Goal: Task Accomplishment & Management: Use online tool/utility

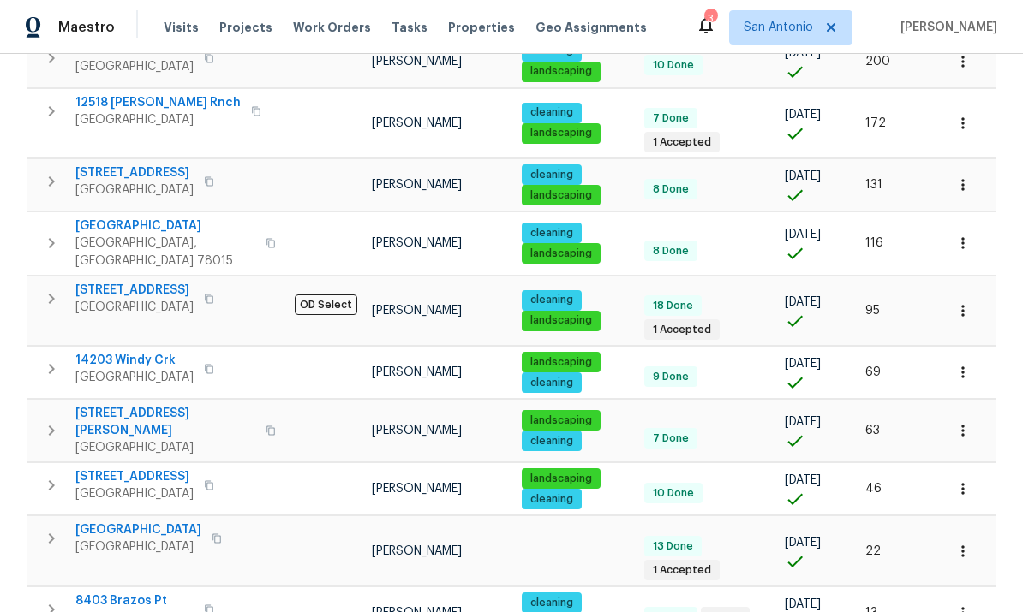
scroll to position [498, 0]
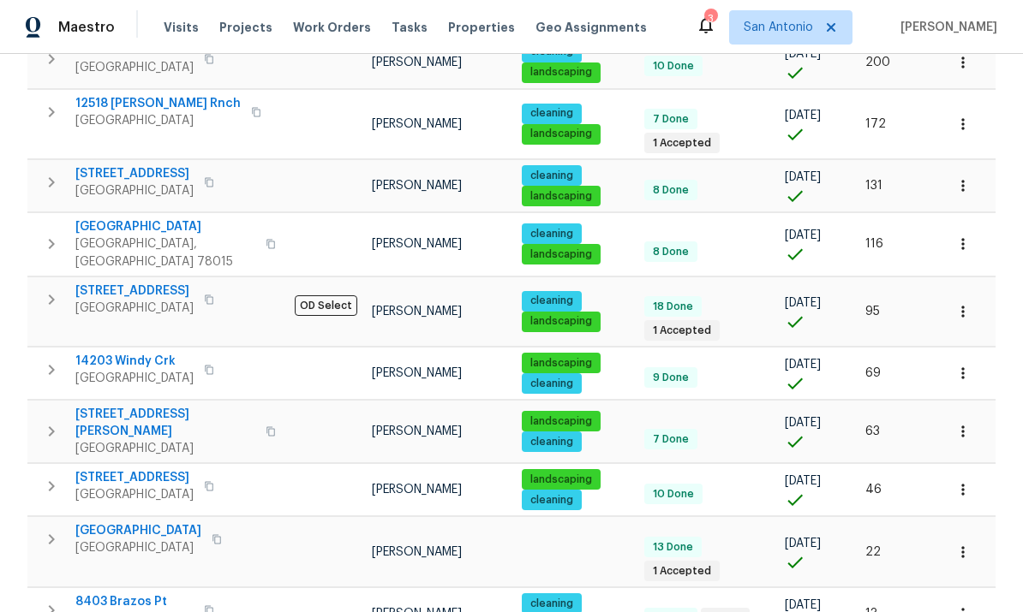
click at [122, 522] on span "[GEOGRAPHIC_DATA]" at bounding box center [138, 530] width 126 height 17
click at [124, 593] on span "8403 Brazos Pt" at bounding box center [134, 601] width 118 height 17
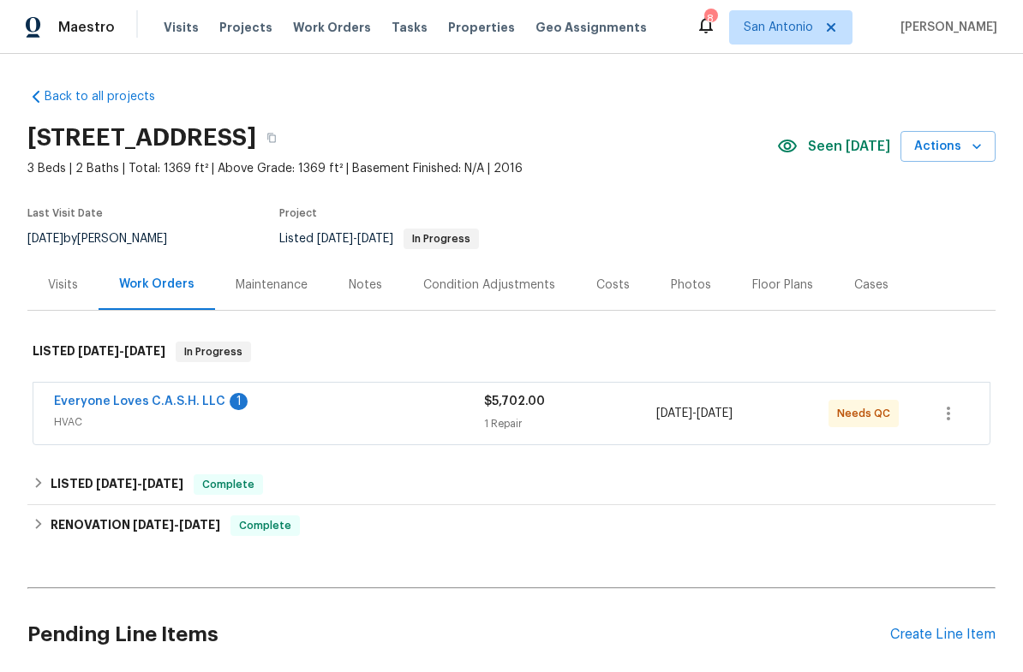
click at [175, 396] on link "Everyone Loves C.A.S.H. LLC" at bounding box center [139, 402] width 171 height 12
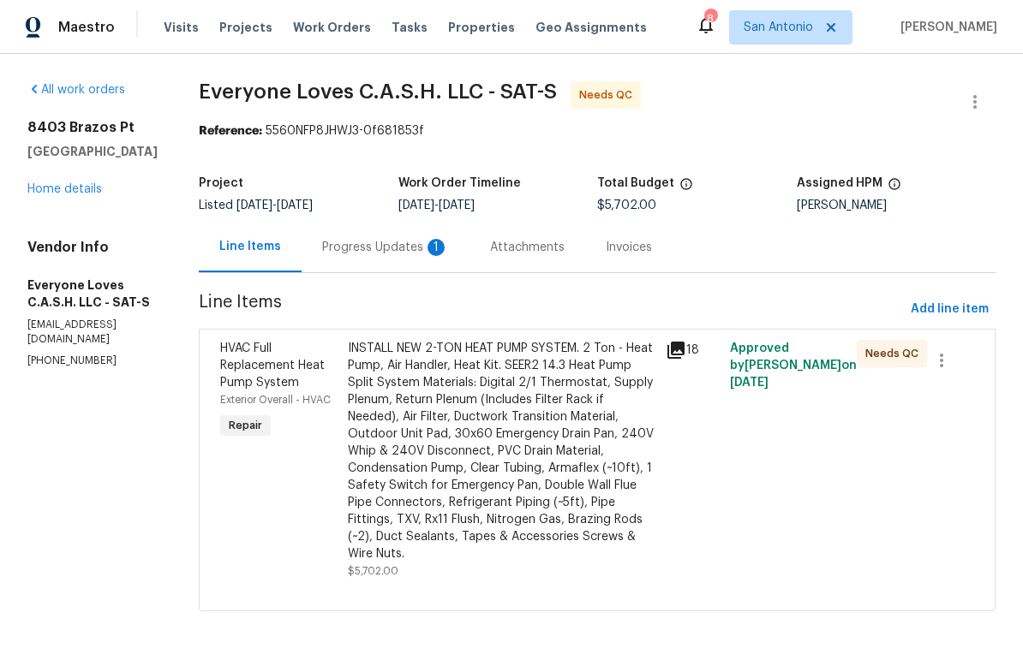
click at [405, 259] on div "Progress Updates 1" at bounding box center [385, 247] width 168 height 51
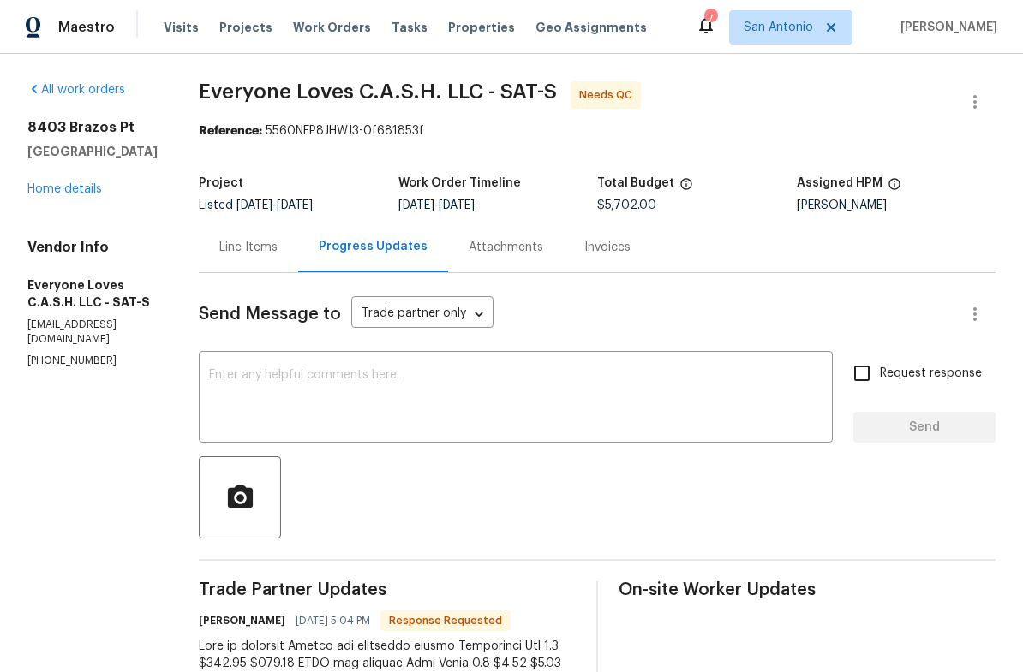
click at [268, 251] on div "Line Items" at bounding box center [248, 247] width 58 height 17
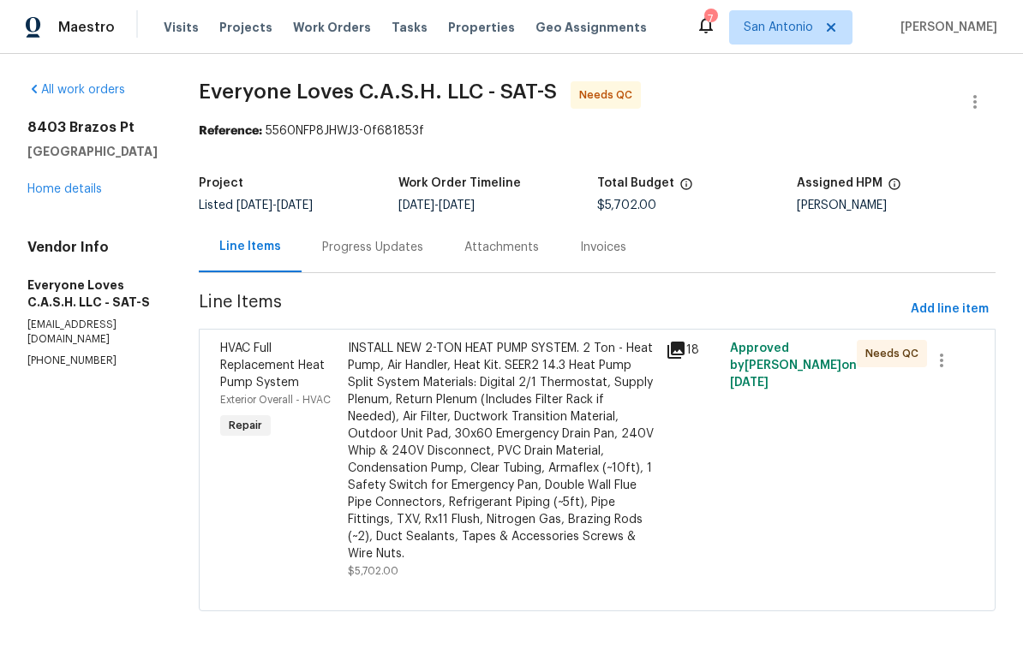
click at [494, 394] on div "INSTALL NEW 2-TON HEAT PUMP SYSTEM. 2 Ton - Heat Pump, Air Handler, Heat Kit. S…" at bounding box center [502, 451] width 308 height 223
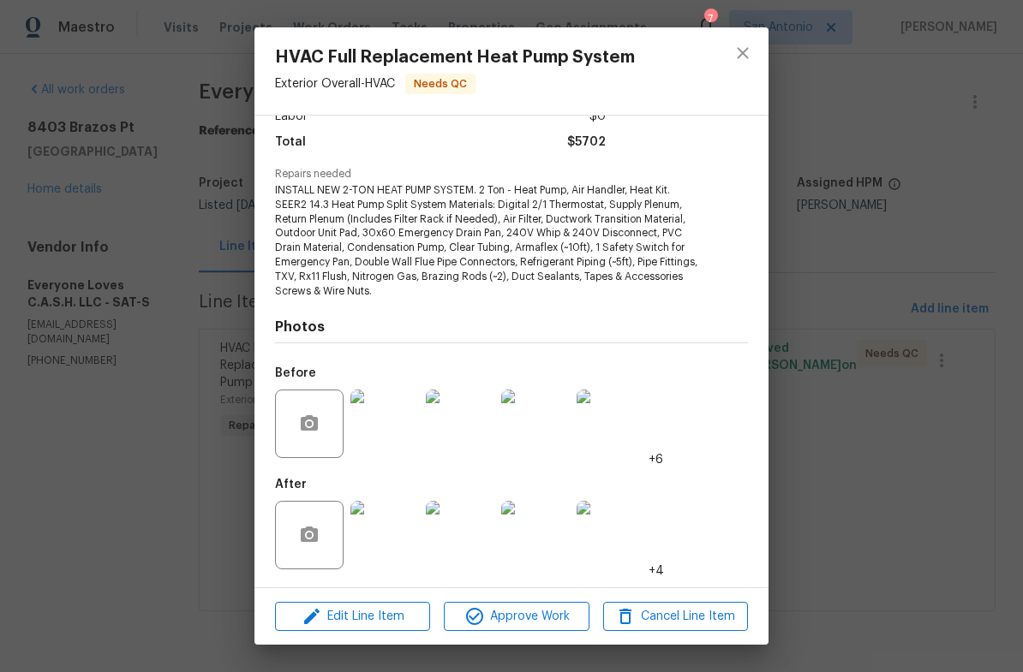
scroll to position [131, 0]
click at [378, 420] on img at bounding box center [384, 425] width 69 height 69
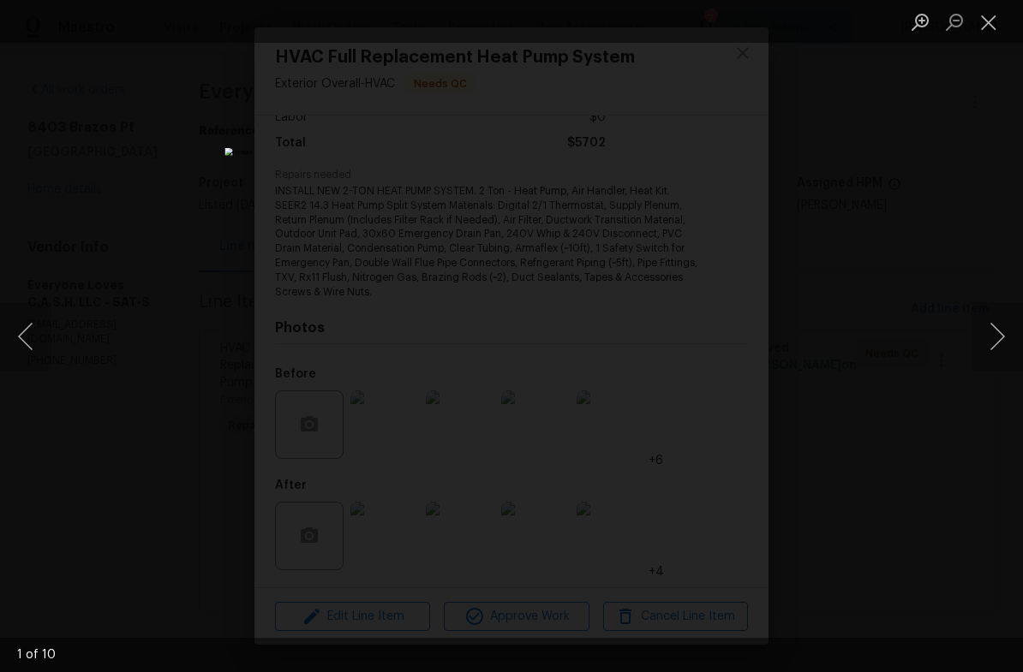
click at [976, 346] on button "Next image" at bounding box center [996, 336] width 51 height 69
click at [985, 342] on button "Next image" at bounding box center [996, 336] width 51 height 69
click at [984, 341] on button "Next image" at bounding box center [996, 336] width 51 height 69
click at [999, 335] on button "Next image" at bounding box center [996, 336] width 51 height 69
click at [988, 344] on button "Next image" at bounding box center [996, 336] width 51 height 69
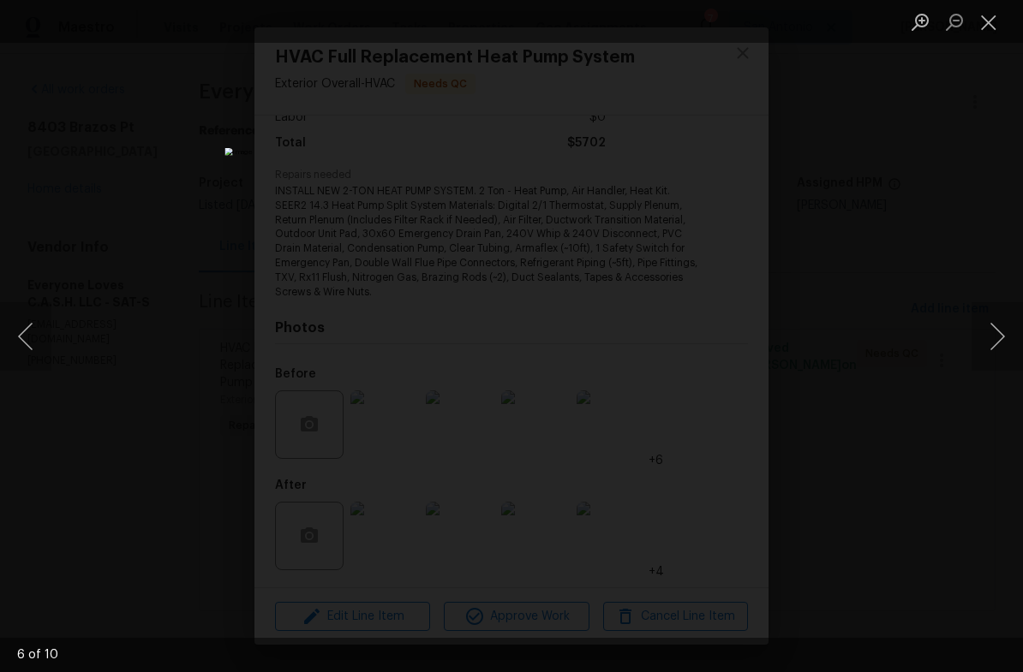
click at [979, 32] on button "Close lightbox" at bounding box center [988, 22] width 34 height 30
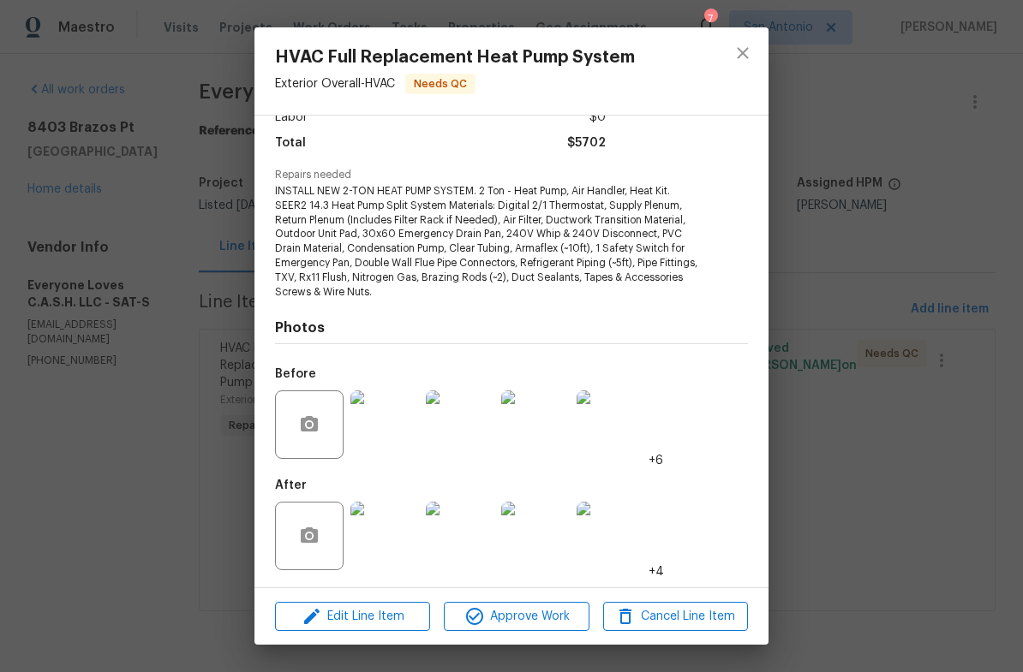
click at [377, 542] on img at bounding box center [384, 536] width 69 height 69
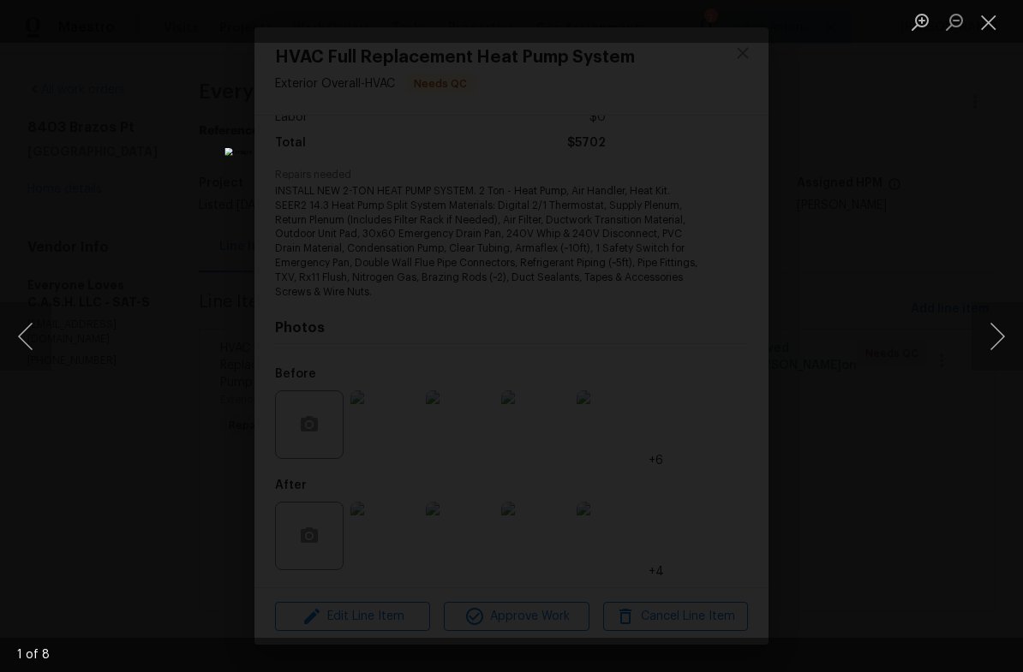
click at [988, 336] on button "Next image" at bounding box center [996, 336] width 51 height 69
click at [983, 342] on button "Next image" at bounding box center [996, 336] width 51 height 69
click at [985, 337] on button "Next image" at bounding box center [996, 336] width 51 height 69
click at [977, 27] on button "Close lightbox" at bounding box center [988, 22] width 34 height 30
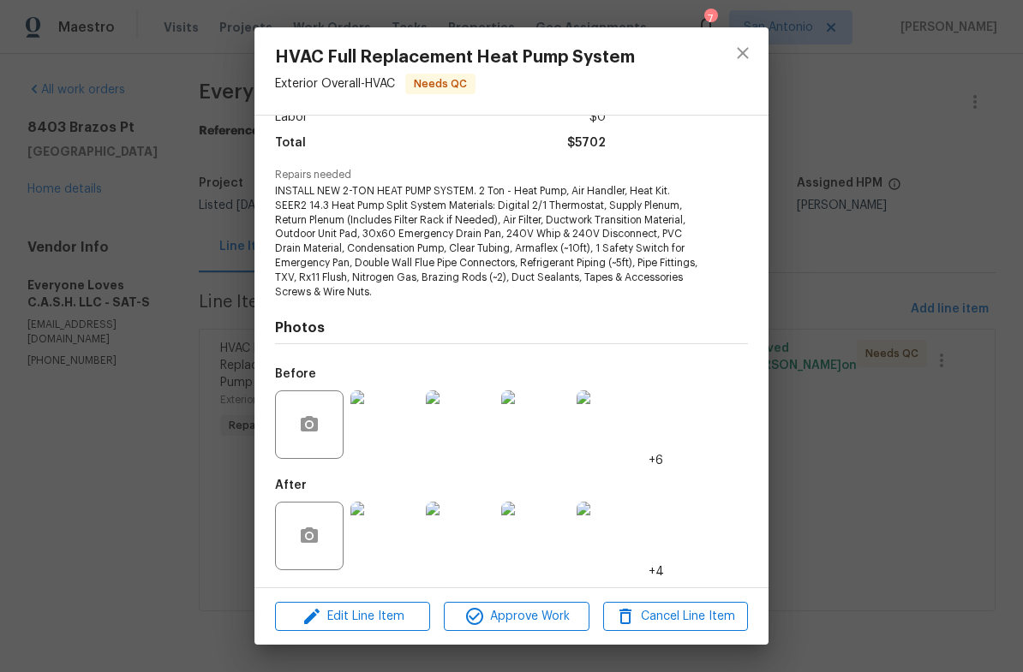
click at [695, 528] on div "After +4" at bounding box center [511, 524] width 473 height 111
click at [311, 529] on icon "button" at bounding box center [309, 535] width 17 height 15
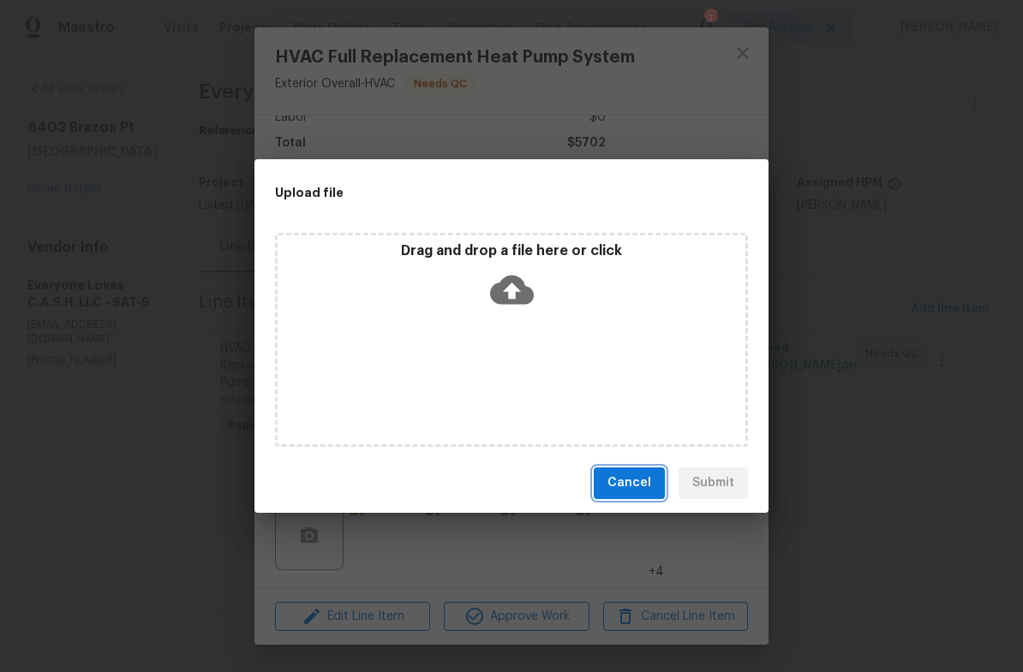
click at [622, 481] on span "Cancel" at bounding box center [629, 483] width 44 height 21
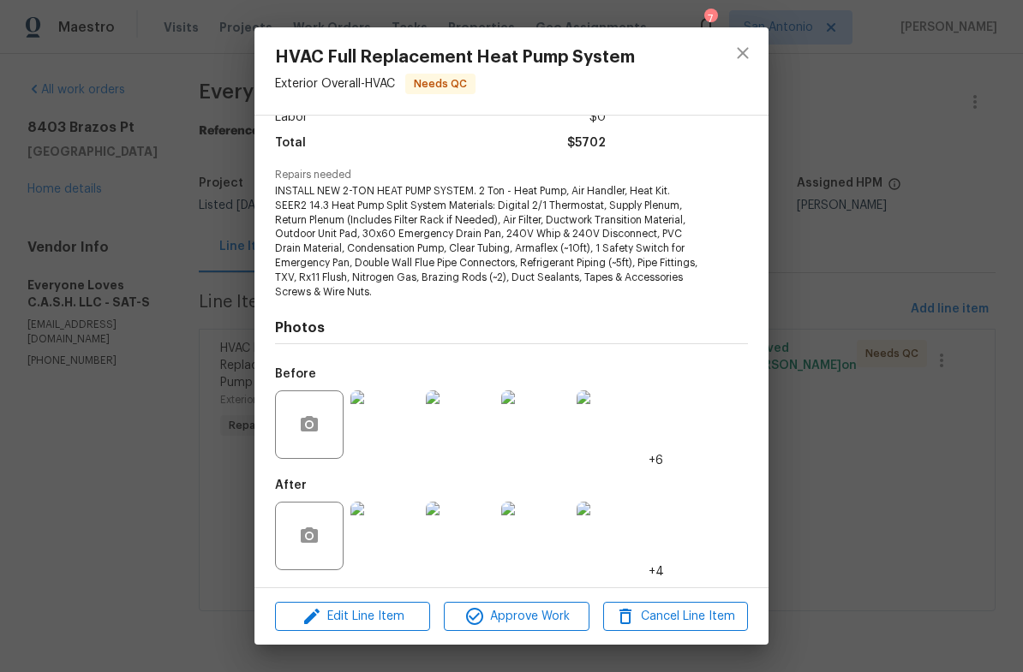
click at [373, 548] on img at bounding box center [384, 536] width 69 height 69
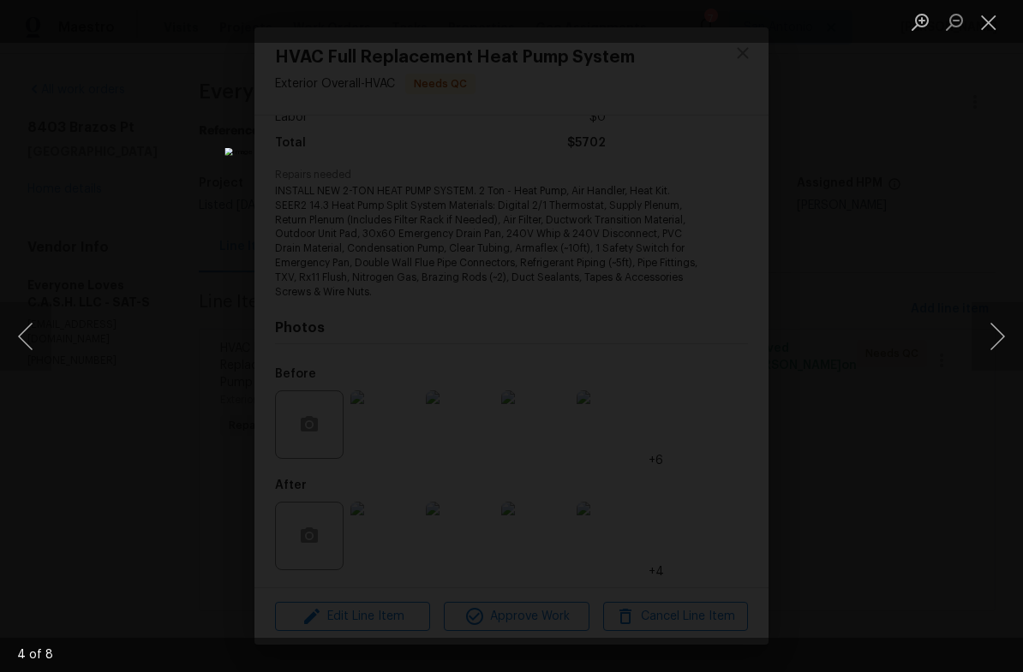
click at [970, 346] on div "Lightbox" at bounding box center [511, 336] width 1023 height 672
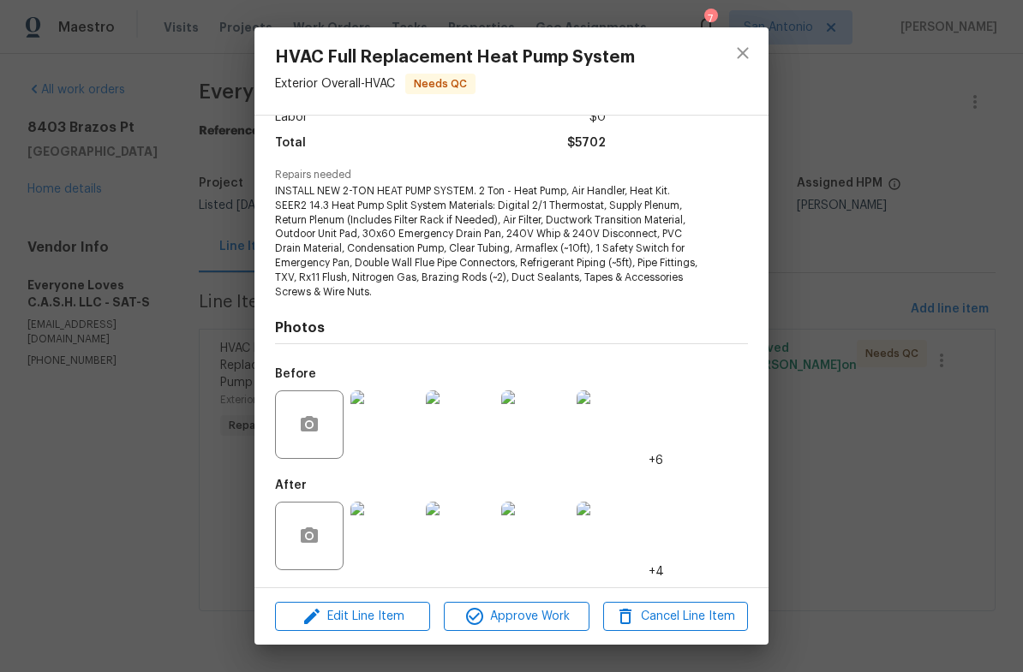
click at [850, 492] on div "HVAC Full Replacement Heat Pump System Exterior Overall - HVAC Needs QC Vendor …" at bounding box center [511, 336] width 1023 height 672
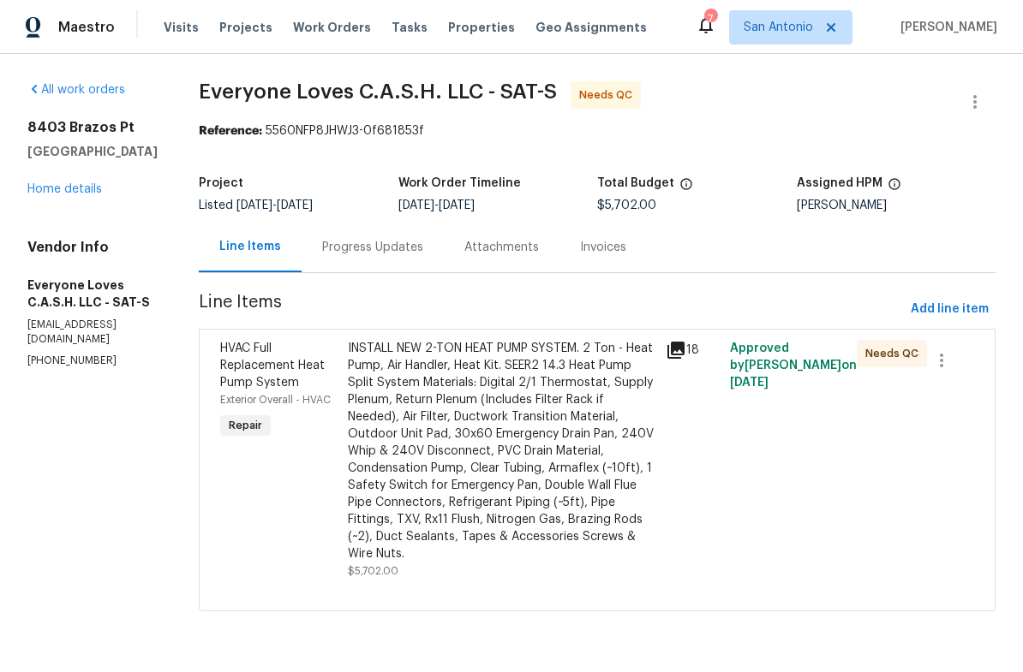
click at [540, 406] on div "INSTALL NEW 2-TON HEAT PUMP SYSTEM. 2 Ton - Heat Pump, Air Handler, Heat Kit. S…" at bounding box center [502, 451] width 308 height 223
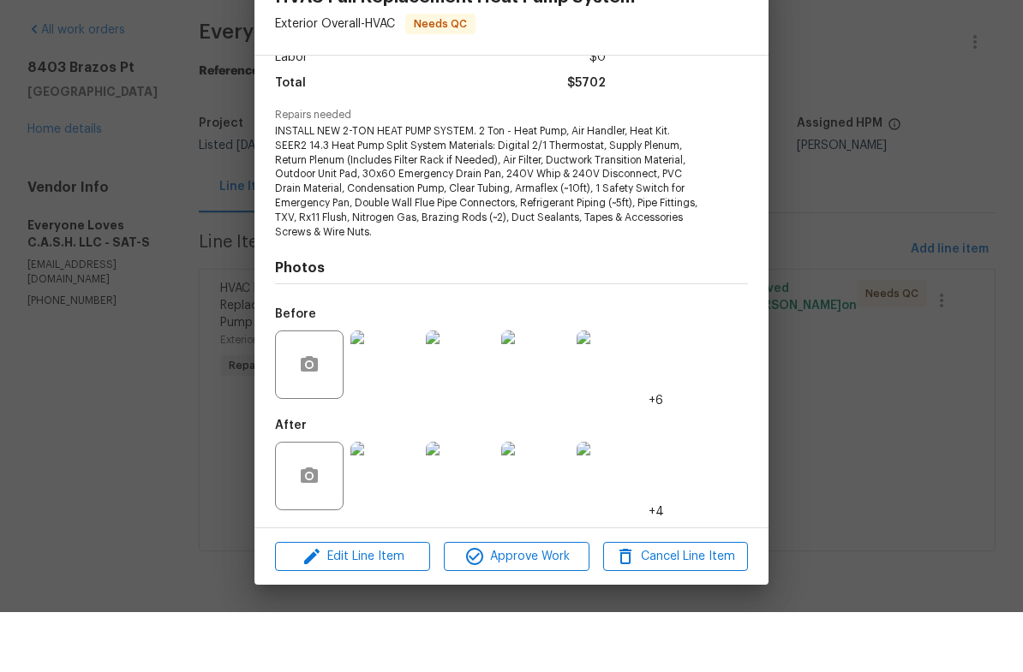
click at [376, 502] on img at bounding box center [384, 536] width 69 height 69
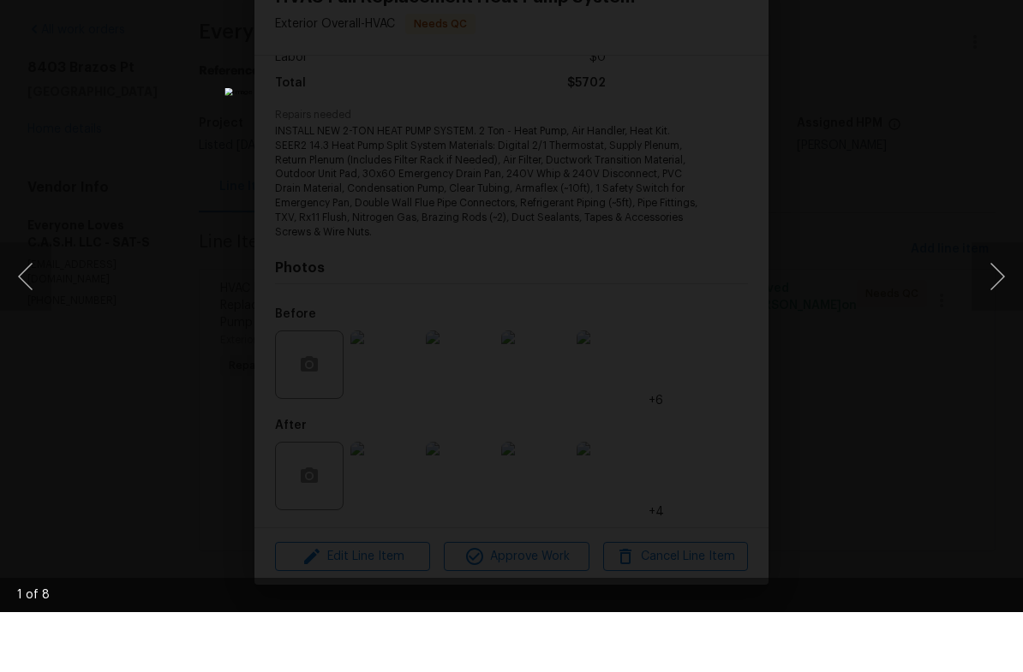
click at [986, 302] on button "Next image" at bounding box center [996, 336] width 51 height 69
click at [985, 302] on button "Next image" at bounding box center [996, 336] width 51 height 69
click at [982, 302] on button "Next image" at bounding box center [996, 336] width 51 height 69
click at [986, 302] on button "Next image" at bounding box center [996, 336] width 51 height 69
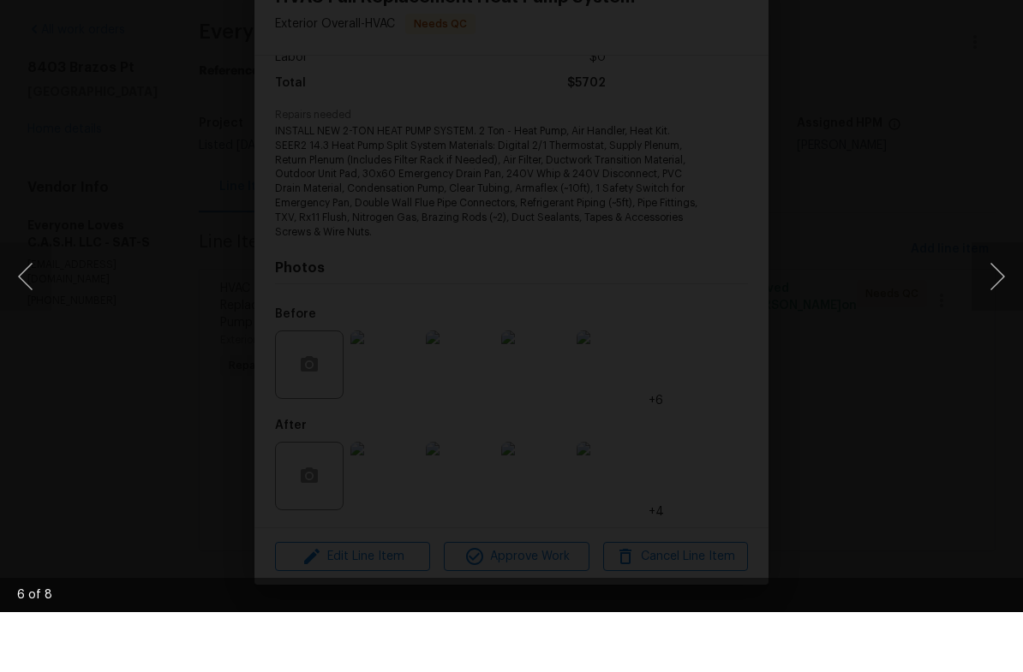
click at [981, 302] on button "Next image" at bounding box center [996, 336] width 51 height 69
click at [984, 302] on button "Next image" at bounding box center [996, 336] width 51 height 69
click at [982, 302] on button "Next image" at bounding box center [996, 336] width 51 height 69
click at [989, 302] on button "Next image" at bounding box center [996, 336] width 51 height 69
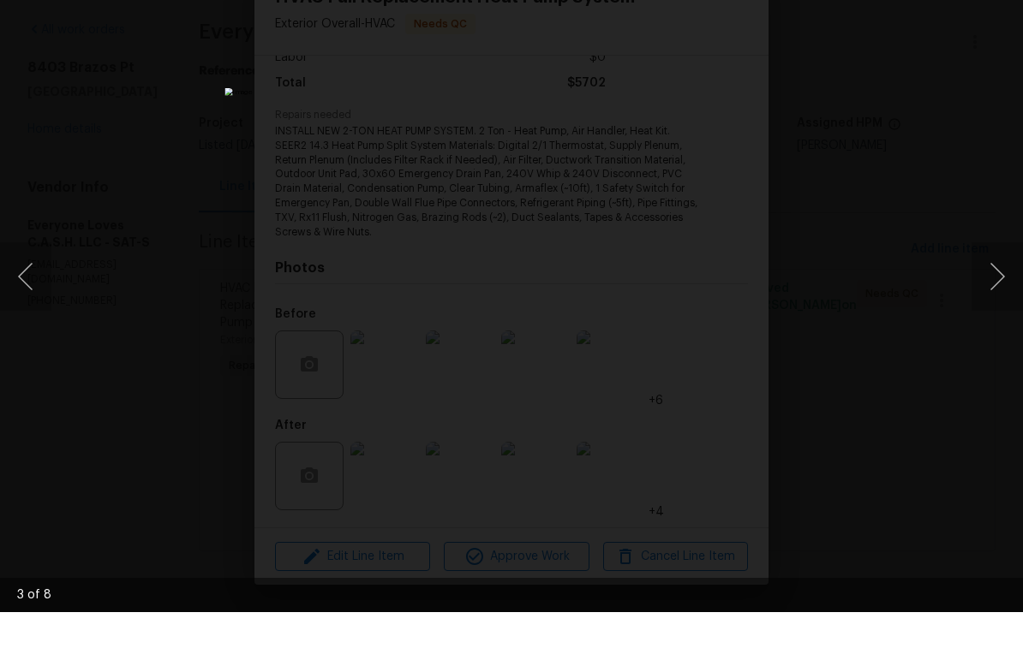
click at [987, 302] on button "Next image" at bounding box center [996, 336] width 51 height 69
click at [993, 302] on button "Next image" at bounding box center [996, 336] width 51 height 69
click at [958, 135] on div "Lightbox" at bounding box center [511, 336] width 1023 height 672
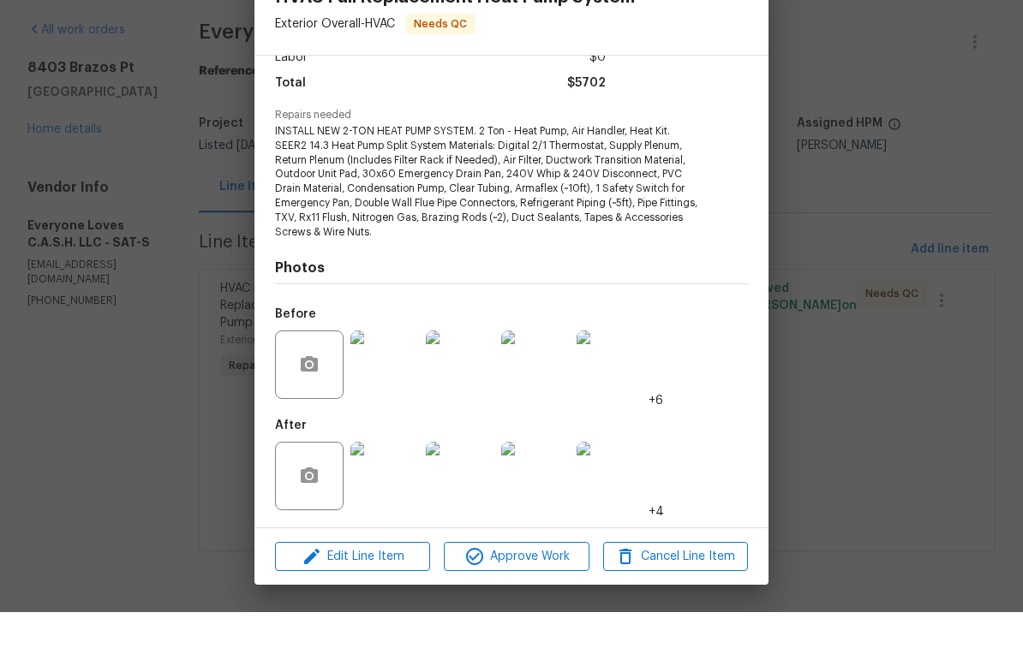
click at [903, 458] on div "HVAC Full Replacement Heat Pump System Exterior Overall - HVAC Needs QC Vendor …" at bounding box center [511, 336] width 1023 height 672
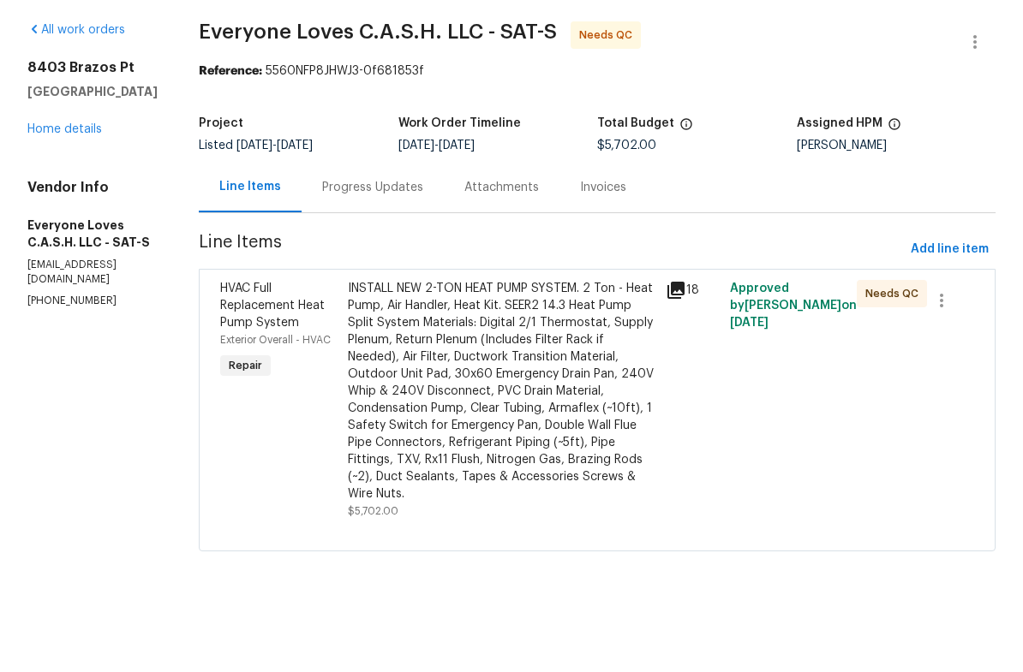
click at [483, 351] on div "INSTALL NEW 2-TON HEAT PUMP SYSTEM. 2 Ton - Heat Pump, Air Handler, Heat Kit. S…" at bounding box center [502, 451] width 308 height 223
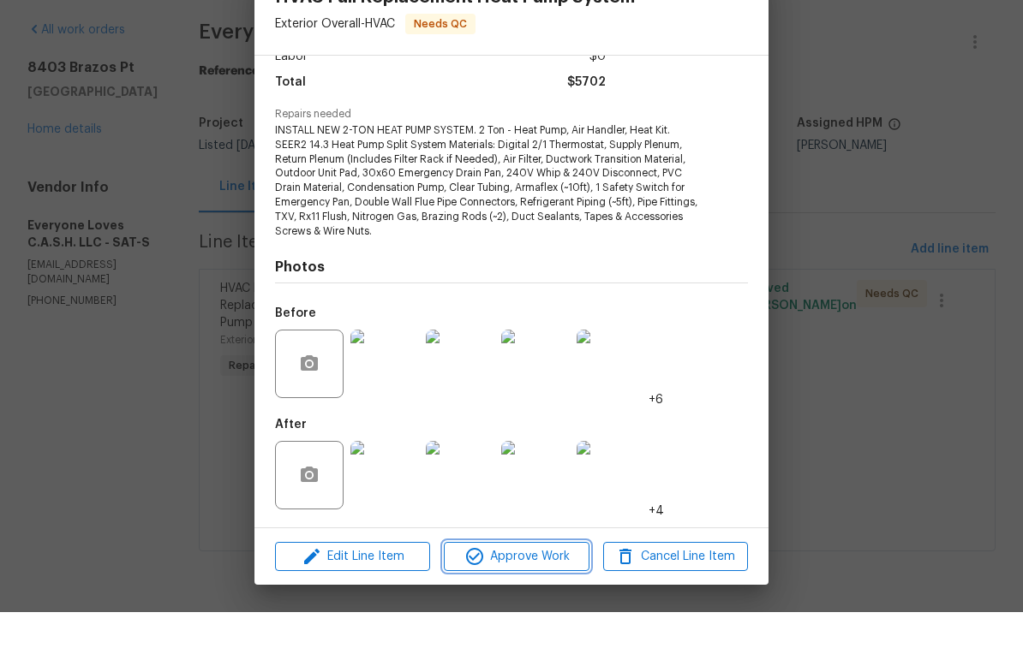
click at [530, 606] on span "Approve Work" at bounding box center [516, 616] width 134 height 21
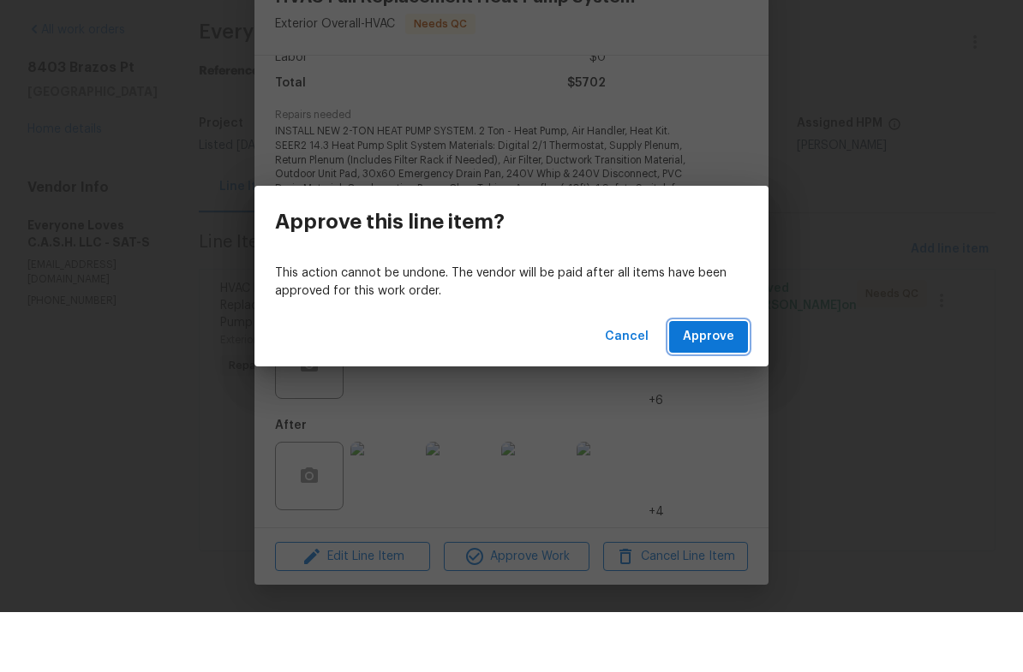
click at [705, 386] on span "Approve" at bounding box center [708, 396] width 51 height 21
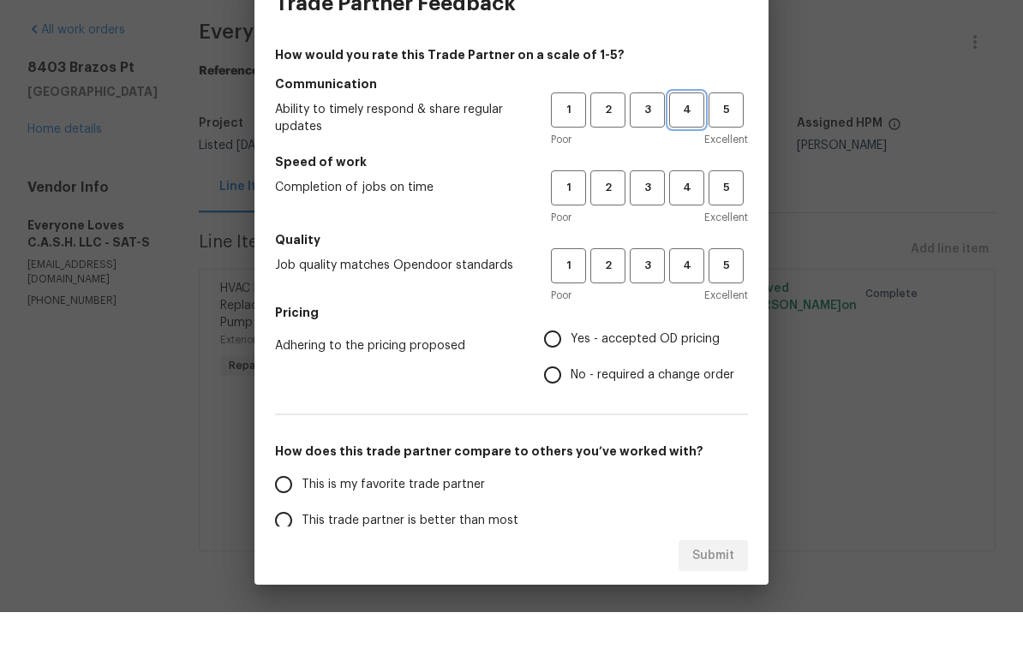
click at [680, 160] on span "4" at bounding box center [687, 170] width 32 height 20
click at [684, 238] on span "4" at bounding box center [687, 248] width 32 height 20
click at [685, 316] on span "4" at bounding box center [687, 326] width 32 height 20
click at [555, 381] on input "Yes - accepted OD pricing" at bounding box center [552, 399] width 36 height 36
radio input "true"
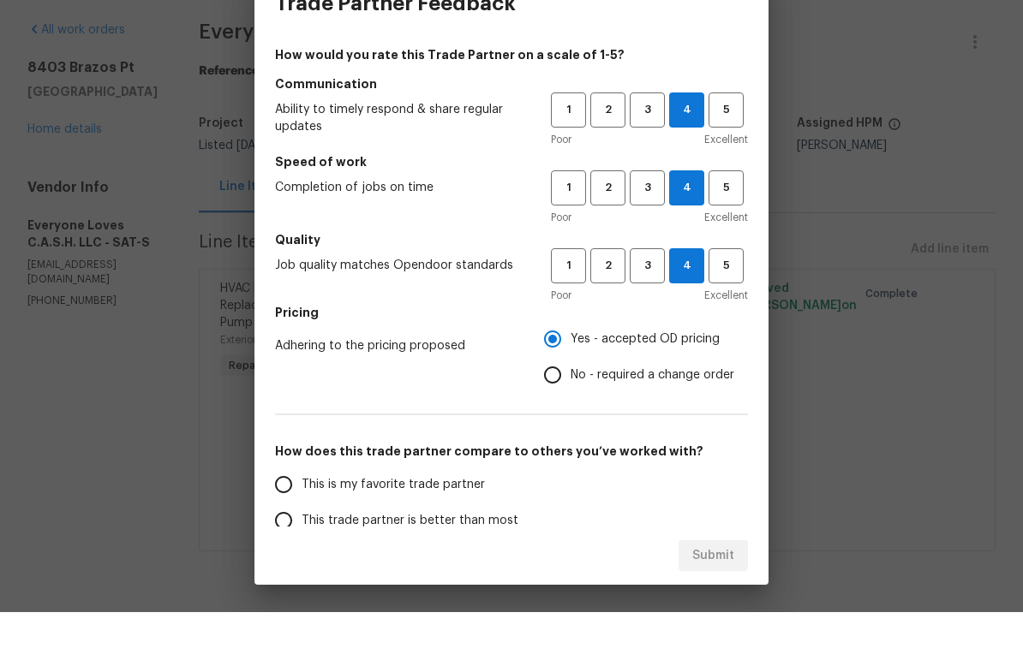
click at [288, 563] on input "This trade partner is better than most" at bounding box center [283, 581] width 36 height 36
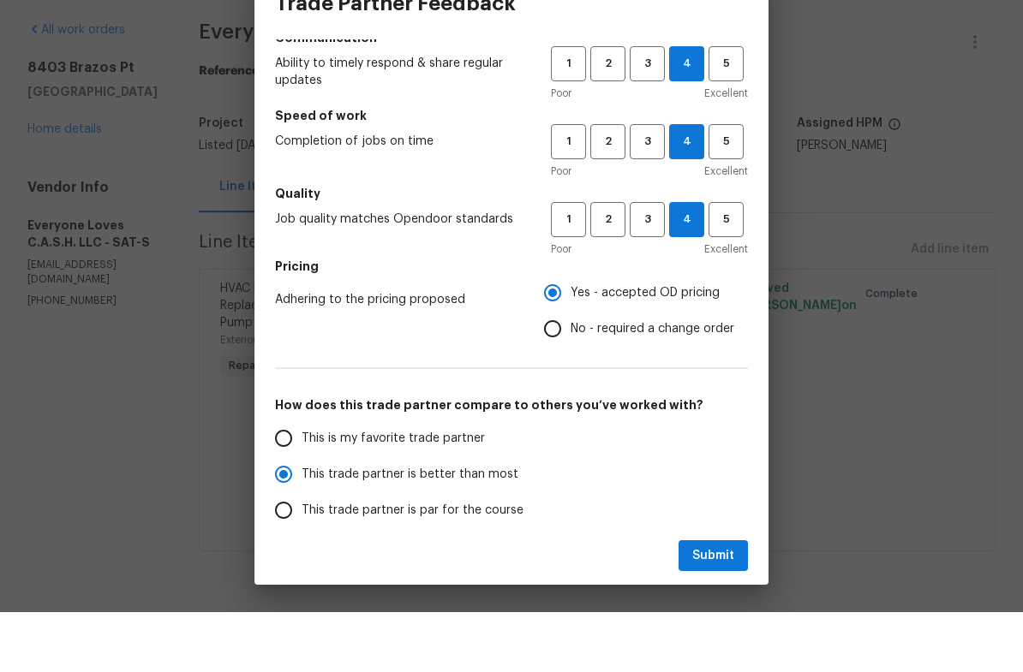
scroll to position [50, 0]
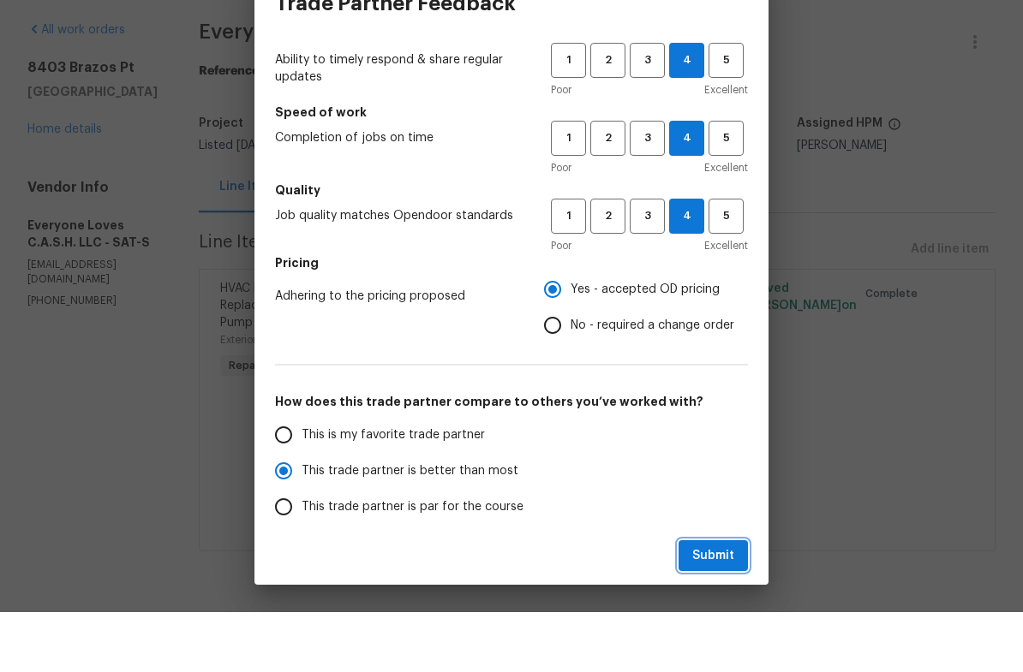
click at [720, 605] on span "Submit" at bounding box center [713, 615] width 42 height 21
radio input "true"
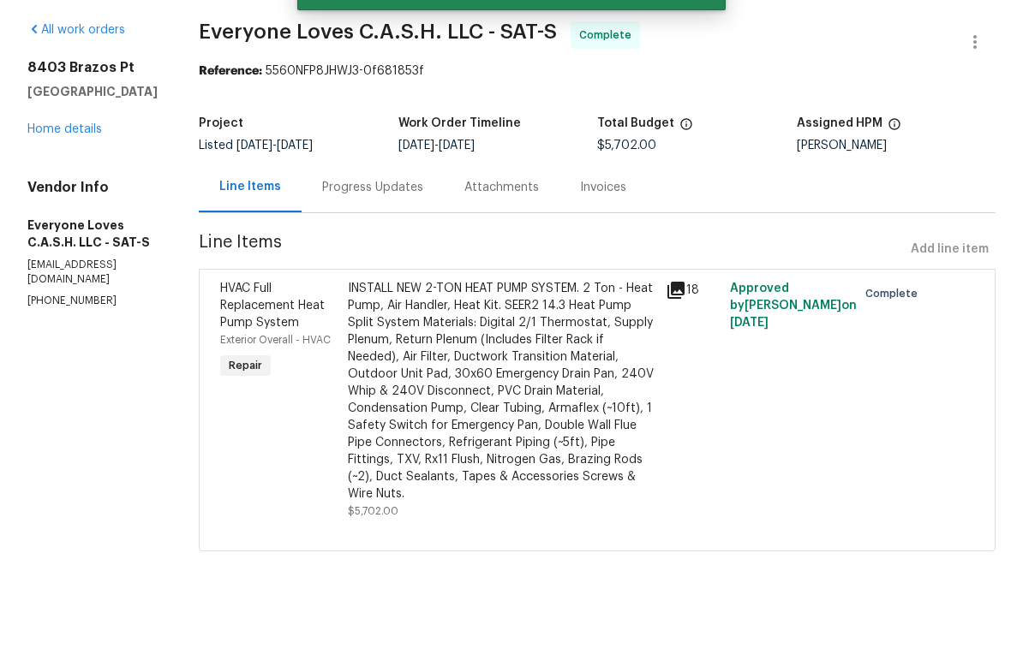
click at [63, 119] on div "8403 Brazos Pt San Antonio, TX 78252 Home details" at bounding box center [92, 158] width 130 height 79
click at [54, 183] on link "Home details" at bounding box center [64, 189] width 75 height 12
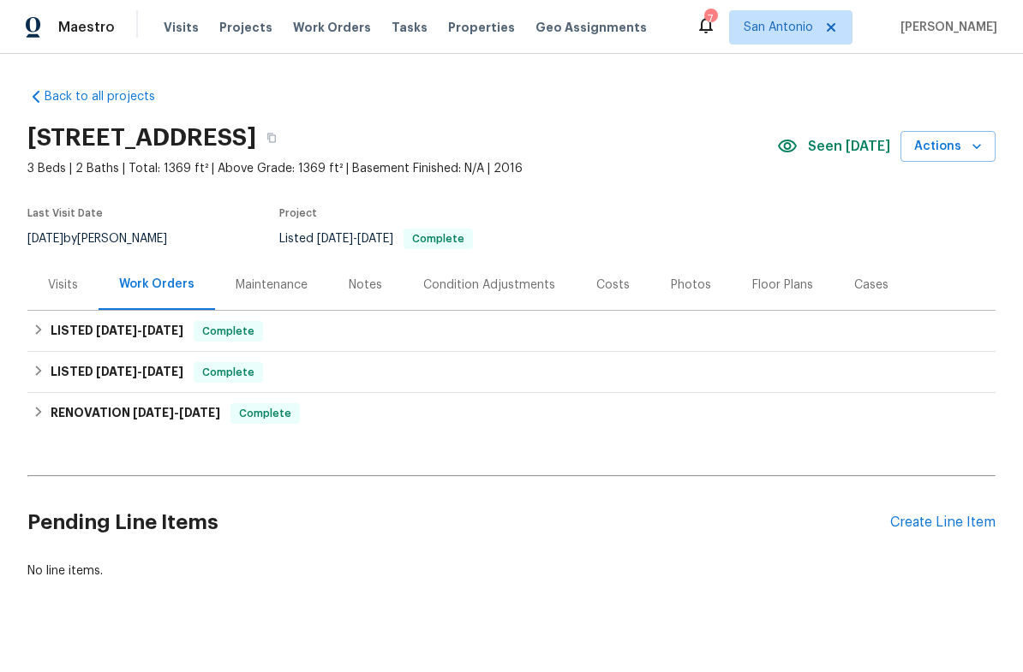
click at [355, 288] on div "Notes" at bounding box center [365, 285] width 33 height 17
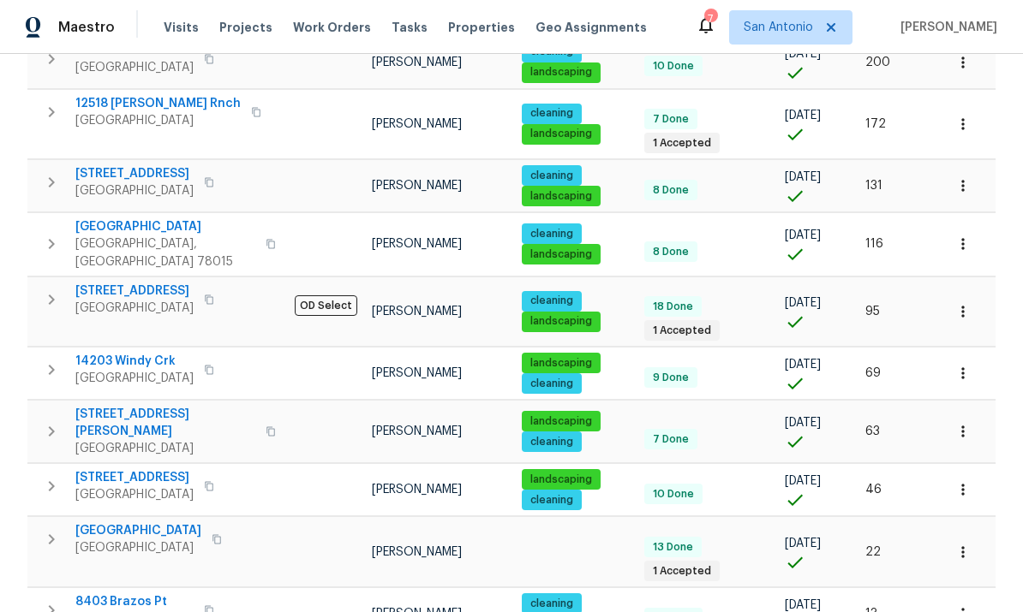
scroll to position [213, 0]
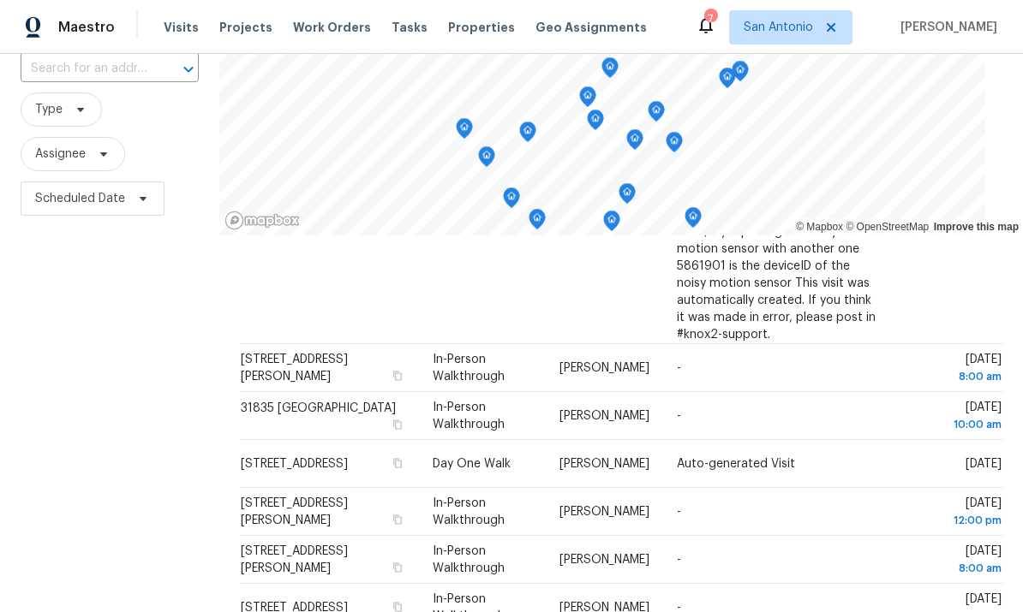
scroll to position [133, 0]
